Goal: Communication & Community: Share content

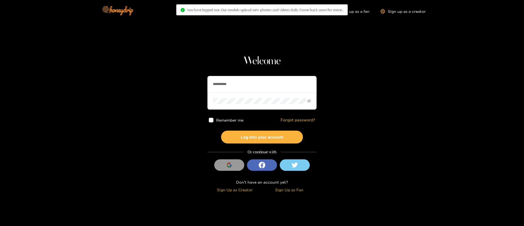
click at [286, 89] on input "**********" at bounding box center [262, 84] width 109 height 16
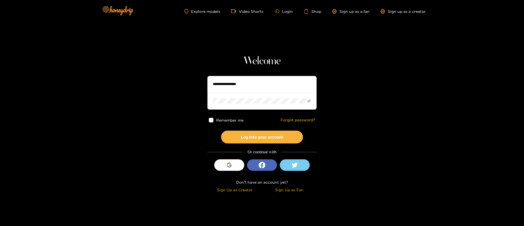
click at [241, 81] on input "text" at bounding box center [262, 84] width 109 height 16
type input "********"
click at [271, 138] on button "Log into your account" at bounding box center [262, 137] width 82 height 13
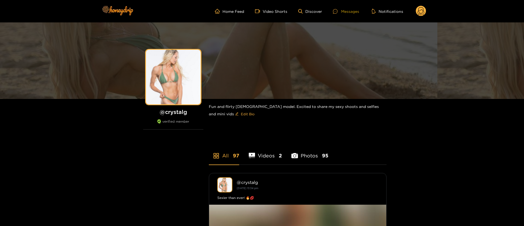
click at [351, 8] on div "Messages" at bounding box center [346, 11] width 26 height 6
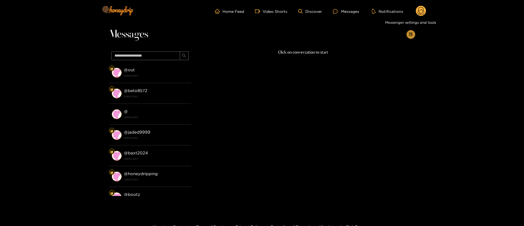
click at [412, 37] on button "button" at bounding box center [410, 34] width 9 height 9
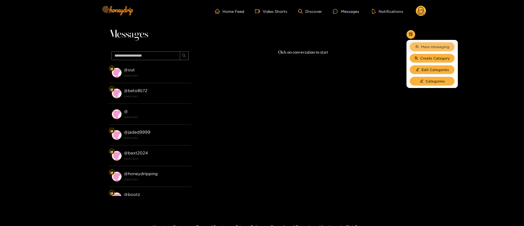
click at [423, 46] on span "Mass messaging" at bounding box center [435, 46] width 28 height 5
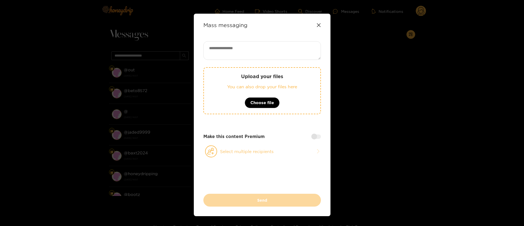
click at [289, 144] on div "Upload your files You can also drop your files here Choose file Make this conte…" at bounding box center [261, 117] width 117 height 152
click at [287, 152] on button "Select multiple recipients" at bounding box center [261, 151] width 117 height 13
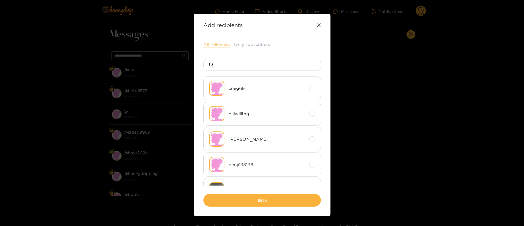
click at [221, 42] on button "All followers" at bounding box center [216, 44] width 26 height 7
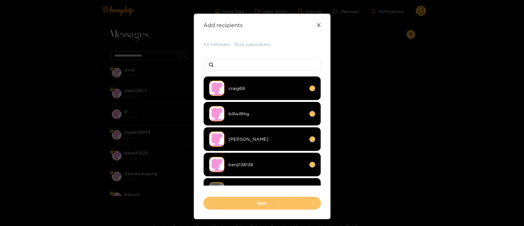
click at [270, 205] on button "Back" at bounding box center [261, 203] width 117 height 13
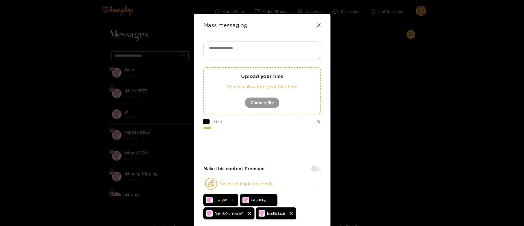
click at [288, 162] on div "Upload your files You can also drop your files here Choose file 1 1.58 MB Make …" at bounding box center [261, 135] width 117 height 188
click at [247, 45] on textarea at bounding box center [261, 50] width 117 height 19
paste textarea "**********"
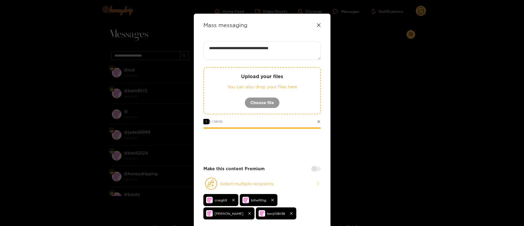
type textarea "**********"
click at [263, 147] on div at bounding box center [261, 144] width 117 height 22
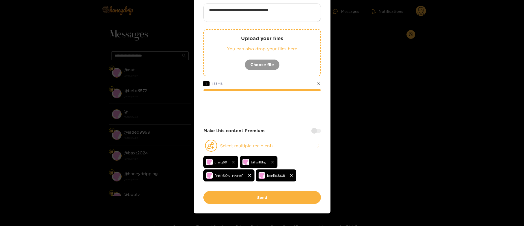
scroll to position [47, 0]
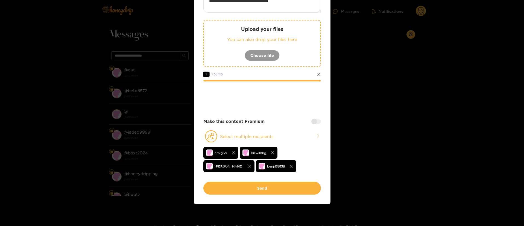
click at [276, 92] on div at bounding box center [261, 96] width 117 height 22
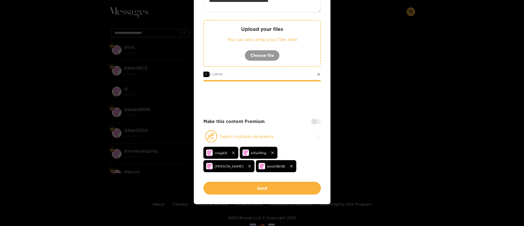
scroll to position [33, 0]
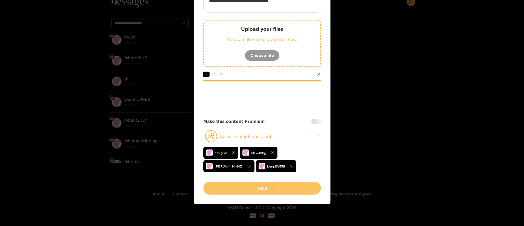
click at [256, 188] on button "Send" at bounding box center [261, 188] width 117 height 13
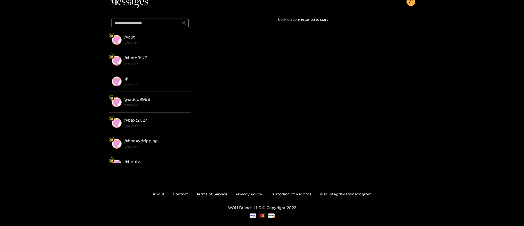
click at [405, 55] on div "Click on conversation to start" at bounding box center [303, 88] width 224 height 144
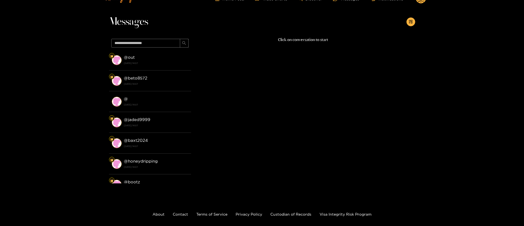
scroll to position [0, 0]
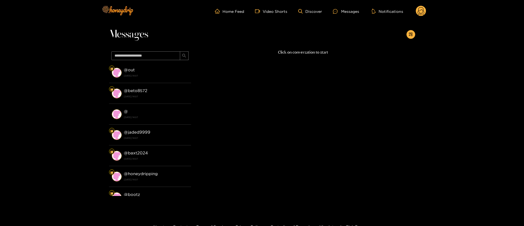
click at [418, 13] on circle at bounding box center [420, 11] width 10 height 10
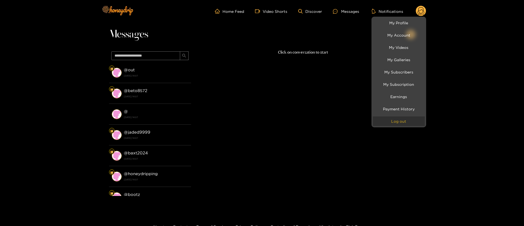
click at [395, 118] on button "Log out" at bounding box center [398, 121] width 52 height 10
